Goal: Navigation & Orientation: Find specific page/section

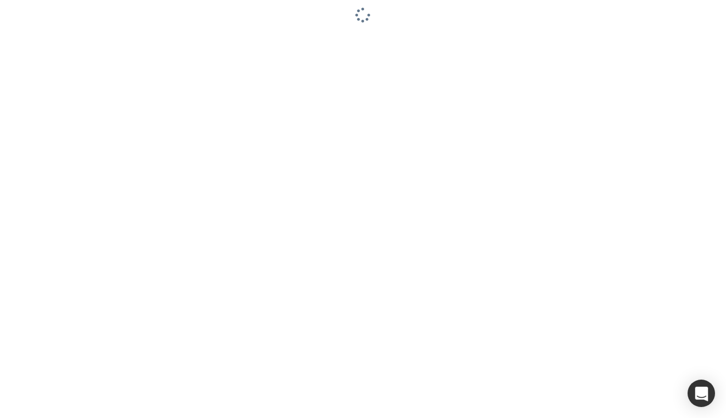
click at [163, 105] on div at bounding box center [363, 209] width 726 height 418
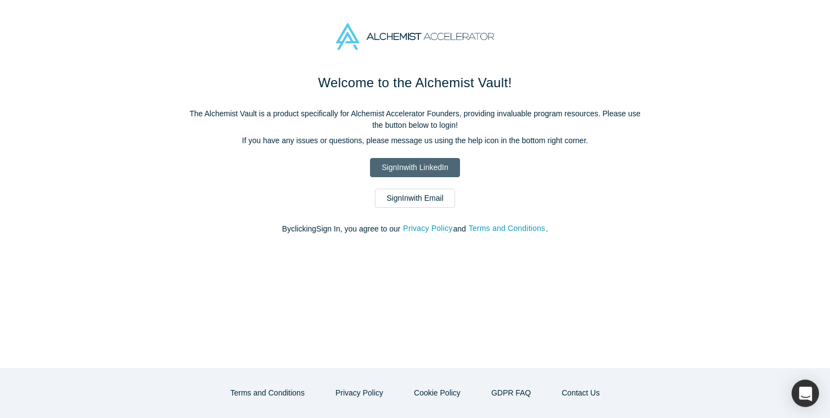
click at [386, 167] on link "Sign In with LinkedIn" at bounding box center [414, 167] width 89 height 19
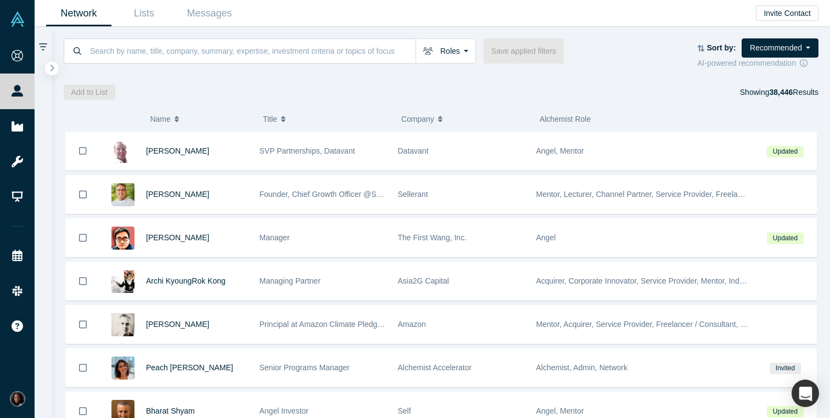
click at [244, 74] on div at bounding box center [441, 73] width 755 height 8
click at [323, 87] on div "Add to List Showing 38,446 Results" at bounding box center [441, 92] width 755 height 15
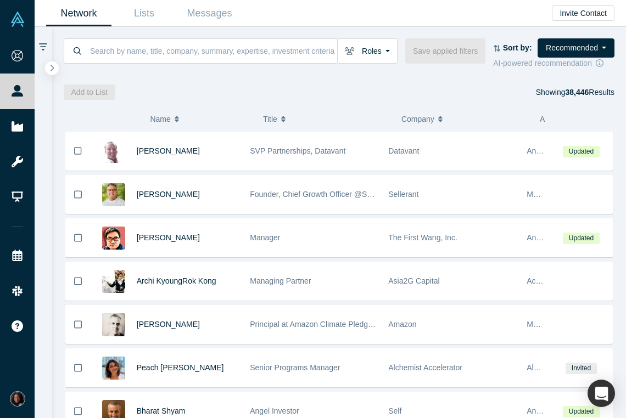
click at [389, 86] on div "Add to List Showing 38,446 Results" at bounding box center [339, 92] width 551 height 15
click at [472, 85] on div "Add to List Showing 38,446 Results" at bounding box center [339, 92] width 551 height 15
click at [272, 89] on div "Add to List Showing 38,446 Results" at bounding box center [339, 92] width 551 height 15
